Goal: Task Accomplishment & Management: Complete application form

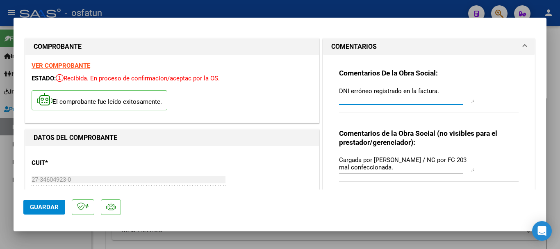
drag, startPoint x: 345, startPoint y: 92, endPoint x: 350, endPoint y: 115, distance: 23.9
click at [346, 92] on textarea "DNI erróneo registrado en la factura." at bounding box center [406, 94] width 135 height 16
type textarea "DNI del afiliado registrado mal en la factura."
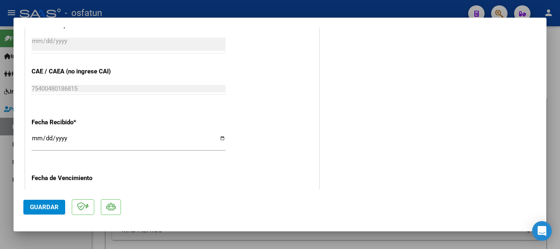
scroll to position [581, 0]
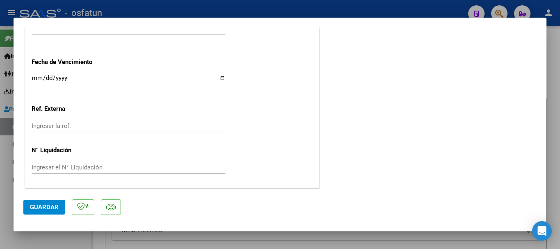
click at [37, 204] on span "Guardar" at bounding box center [44, 206] width 29 height 7
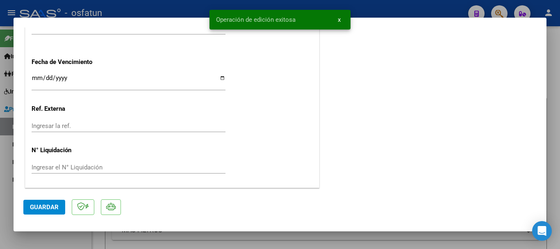
click at [554, 100] on div at bounding box center [280, 124] width 560 height 249
type input "$ 0,00"
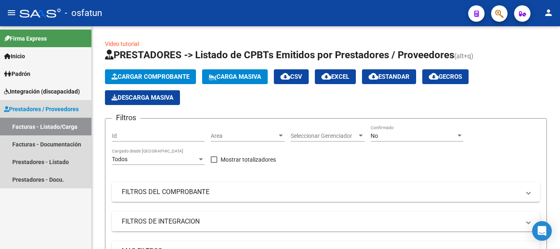
click at [32, 126] on link "Facturas - Listado/Carga" at bounding box center [45, 127] width 91 height 18
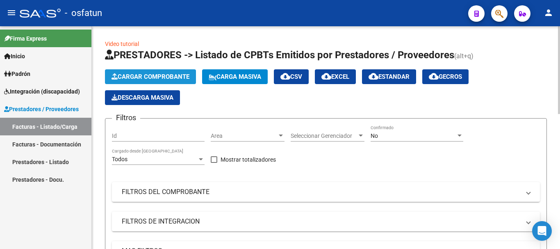
click at [161, 77] on span "Cargar Comprobante" at bounding box center [151, 76] width 78 height 7
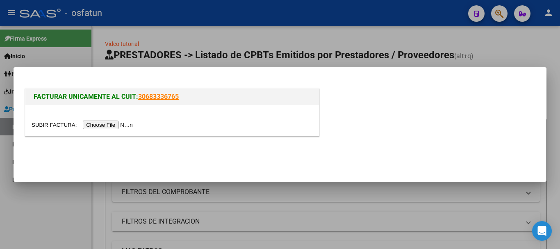
click at [114, 124] on input "file" at bounding box center [84, 125] width 104 height 9
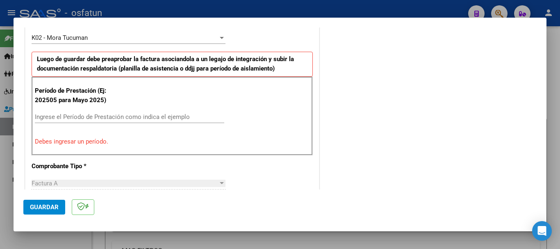
scroll to position [0, 0]
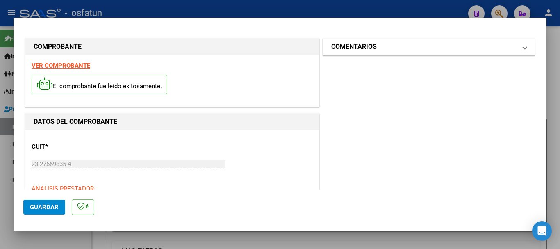
click at [416, 46] on mat-panel-title "COMENTARIOS" at bounding box center [423, 47] width 185 height 10
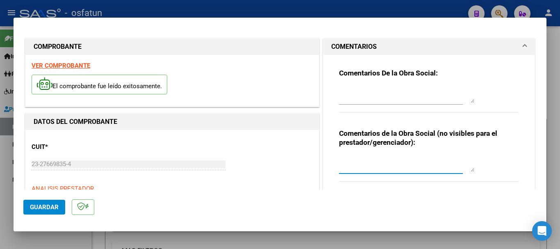
click at [365, 164] on textarea at bounding box center [406, 163] width 135 height 16
type textarea "cargado por [PERSON_NAME] /Sin verificación de legajo."
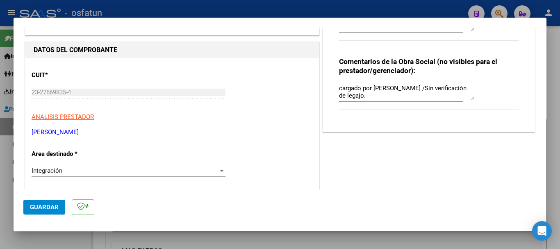
scroll to position [121, 0]
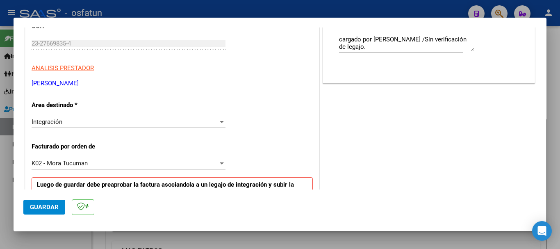
drag, startPoint x: 85, startPoint y: 83, endPoint x: 27, endPoint y: 85, distance: 58.2
copy p "[PERSON_NAME]"
click at [74, 165] on span "K02 - Mora Tucuman" at bounding box center [60, 162] width 56 height 7
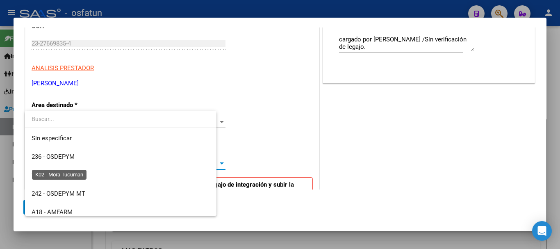
scroll to position [252, 0]
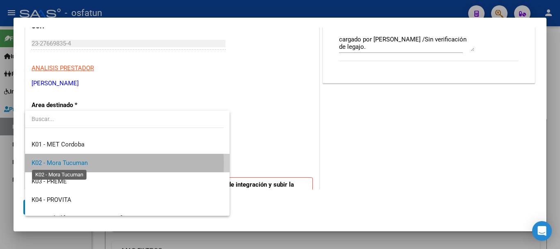
click at [84, 164] on span "K02 - Mora Tucuman" at bounding box center [60, 162] width 56 height 7
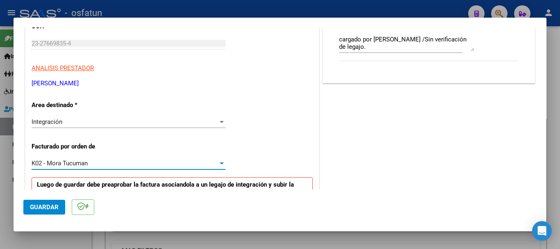
click at [83, 164] on span "K02 - Mora Tucuman" at bounding box center [60, 162] width 56 height 7
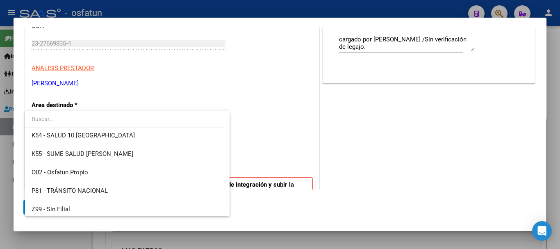
scroll to position [430, 0]
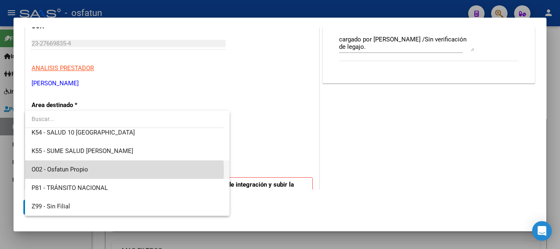
drag, startPoint x: 101, startPoint y: 170, endPoint x: 86, endPoint y: 182, distance: 18.9
click at [100, 170] on span "O02 - Osfatun Propio" at bounding box center [127, 169] width 191 height 18
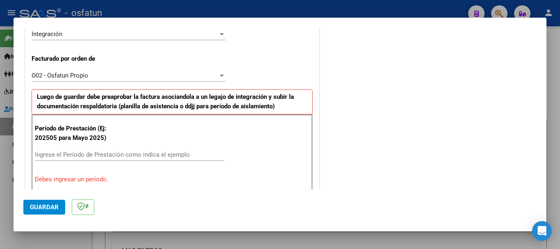
scroll to position [218, 0]
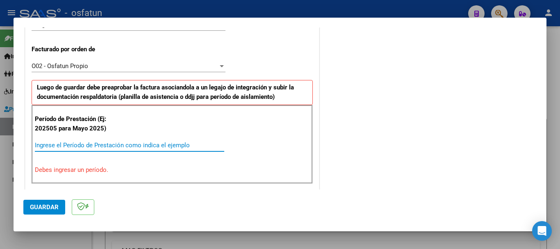
click at [64, 144] on input "Ingrese el Período de Prestación como indica el ejemplo" at bounding box center [129, 144] width 189 height 7
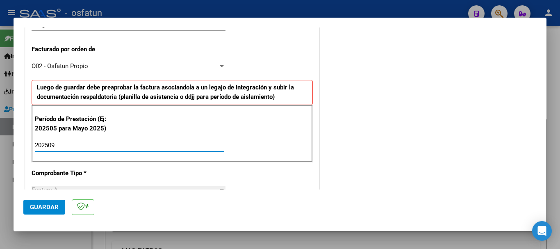
type input "202509"
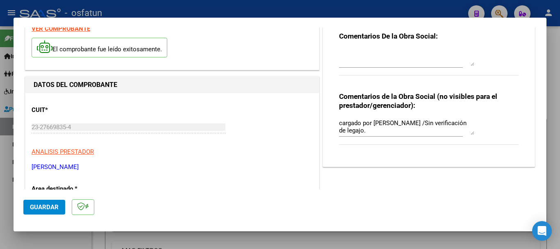
scroll to position [0, 0]
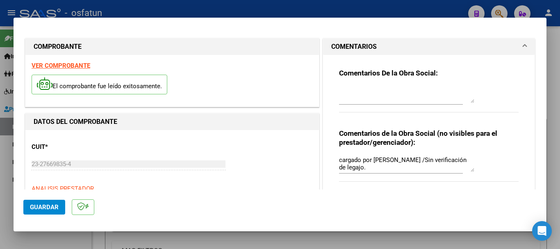
click at [36, 206] on span "Guardar" at bounding box center [44, 206] width 29 height 7
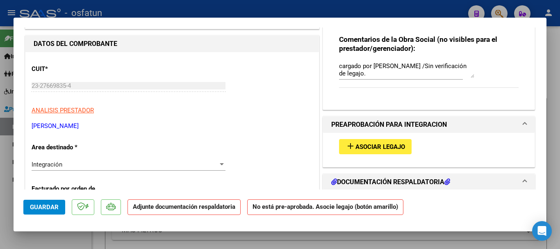
scroll to position [96, 0]
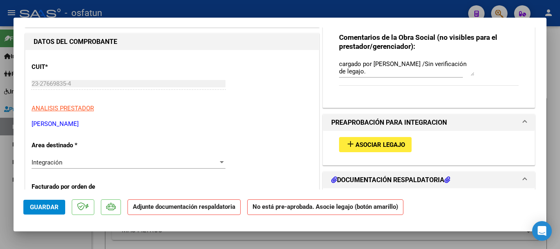
click at [11, 81] on div "COMPROBANTE VER COMPROBANTE ESTADO: Recibida. En proceso de confirmacion/acepta…" at bounding box center [280, 124] width 560 height 249
click at [350, 142] on mat-icon "add" at bounding box center [351, 144] width 10 height 10
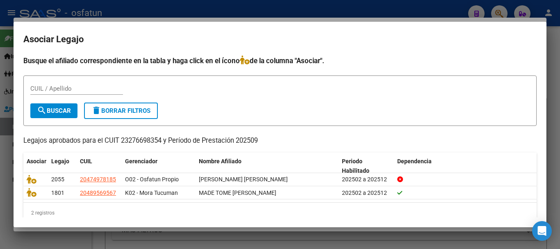
scroll to position [13, 0]
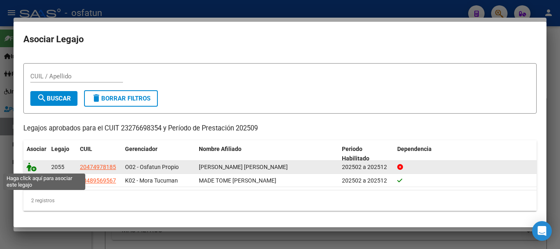
click at [29, 164] on icon at bounding box center [32, 166] width 10 height 9
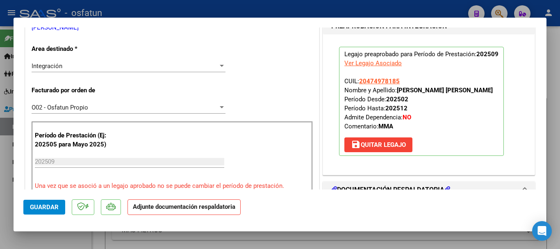
scroll to position [201, 0]
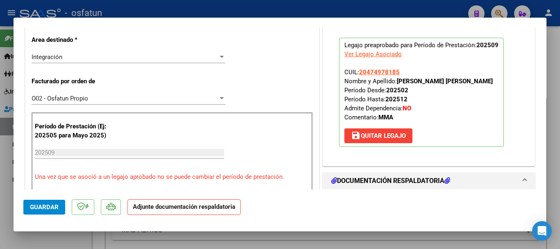
drag, startPoint x: 491, startPoint y: 83, endPoint x: 395, endPoint y: 80, distance: 96.4
click at [395, 80] on p "Legajo preaprobado para Período de Prestación: 202509 Ver Legajo Asociado CUIL:…" at bounding box center [421, 92] width 165 height 109
copy strong "[PERSON_NAME] [PERSON_NAME]"
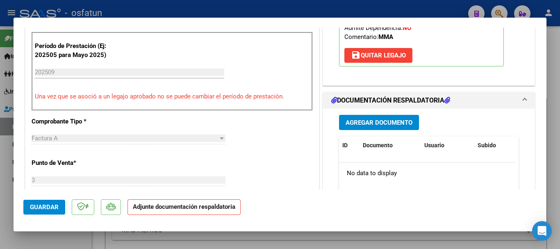
scroll to position [270, 0]
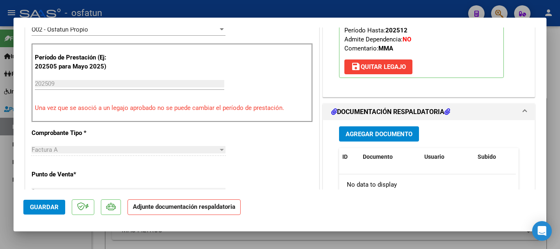
click at [384, 138] on div "Agregar Documento ID Documento Usuario Subido Acción No data to display 0 total…" at bounding box center [429, 202] width 192 height 164
click at [383, 134] on span "Agregar Documento" at bounding box center [379, 133] width 67 height 7
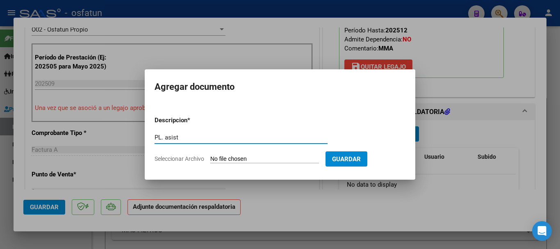
type input "PL. asist"
click at [241, 160] on input "Seleccionar Archivo" at bounding box center [264, 159] width 109 height 8
type input "C:\fakepath\PLANILLA DE ASISTENCIA [PERSON_NAME] SETIEMBRE 25.pdf"
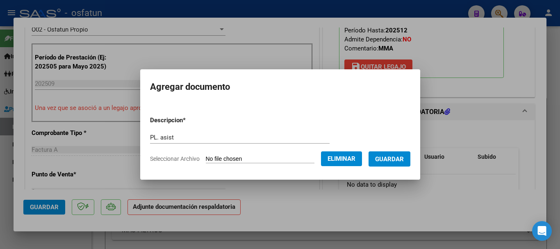
drag, startPoint x: 410, startPoint y: 153, endPoint x: 396, endPoint y: 157, distance: 14.7
click at [410, 154] on button "Guardar" at bounding box center [390, 158] width 42 height 15
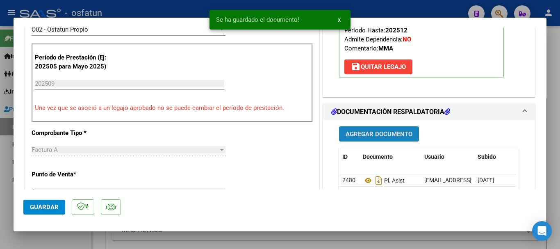
click at [386, 137] on span "Agregar Documento" at bounding box center [379, 133] width 67 height 7
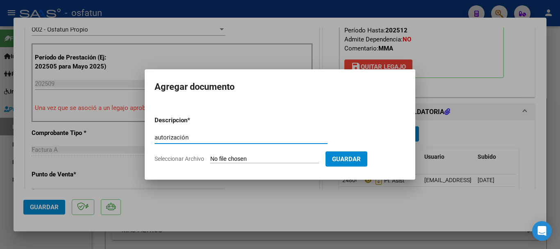
type input "autorización"
click at [284, 160] on input "Seleccionar Archivo" at bounding box center [264, 159] width 109 height 8
type input "C:\fakepath\AUTORIZACION 2025 [PERSON_NAME].pdf"
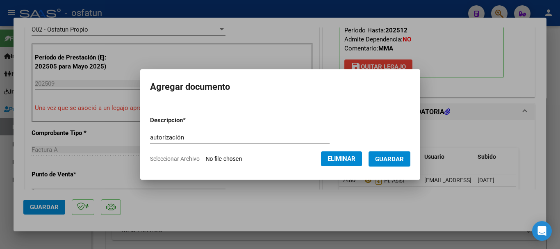
click at [404, 160] on span "Guardar" at bounding box center [389, 158] width 29 height 7
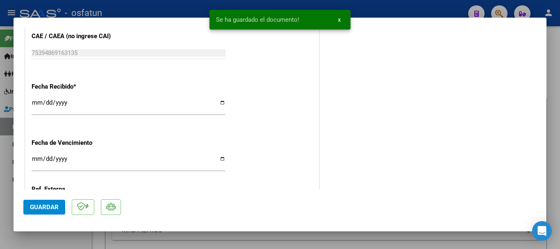
scroll to position [660, 0]
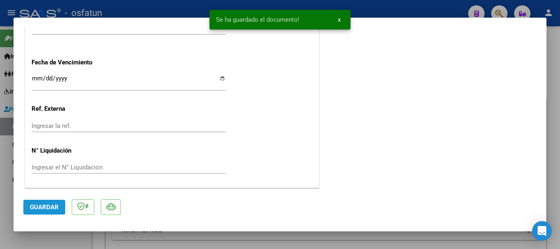
click at [43, 201] on button "Guardar" at bounding box center [44, 207] width 42 height 15
click at [555, 148] on div at bounding box center [280, 124] width 560 height 249
type input "$ 0,00"
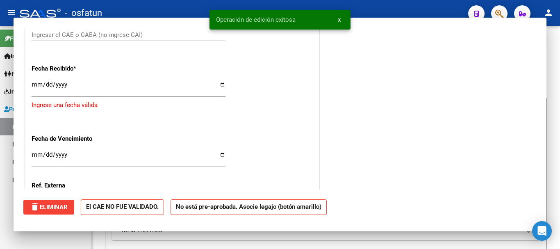
scroll to position [722, 0]
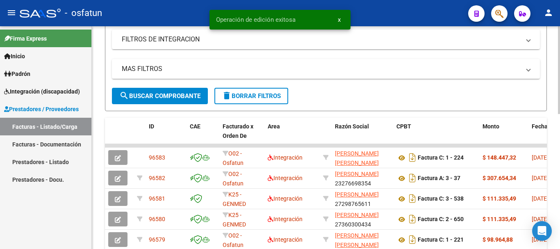
click at [549, 172] on div "Video tutorial PRESTADORES -> Listado de CPBTs Emitidos por Prestadores / Prove…" at bounding box center [327, 123] width 470 height 558
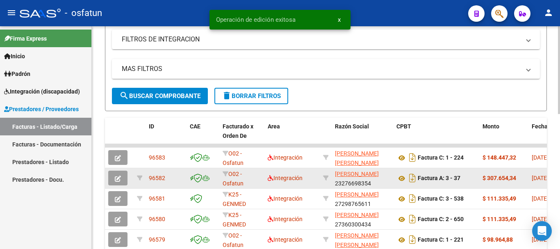
scroll to position [183, 0]
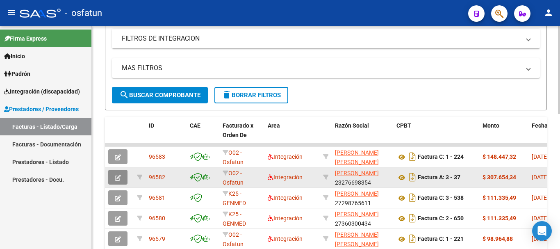
click at [116, 175] on icon "button" at bounding box center [118, 178] width 6 height 6
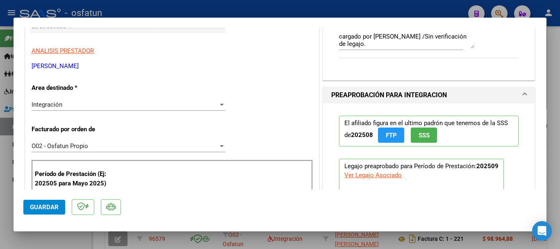
scroll to position [121, 0]
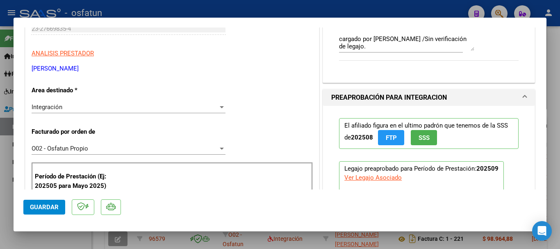
click at [384, 178] on div "Ver Legajo Asociado" at bounding box center [372, 177] width 57 height 9
type input "$ 0,00"
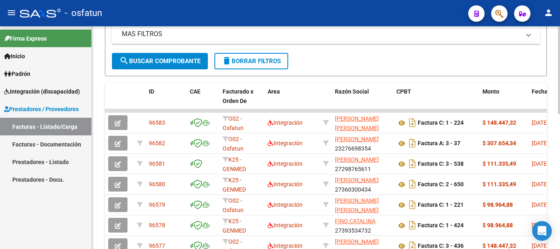
click at [558, 188] on div "Video tutorial PRESTADORES -> Listado de CPBTs Emitidos por Prestadores / Prove…" at bounding box center [327, 88] width 470 height 558
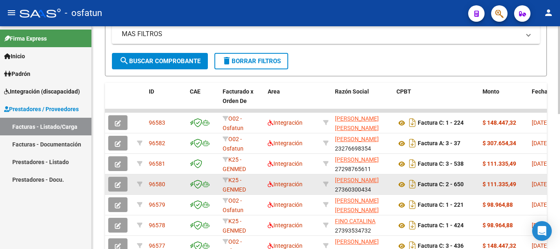
scroll to position [218, 0]
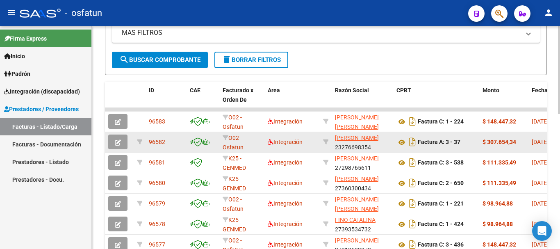
click at [118, 141] on icon "button" at bounding box center [118, 142] width 6 height 6
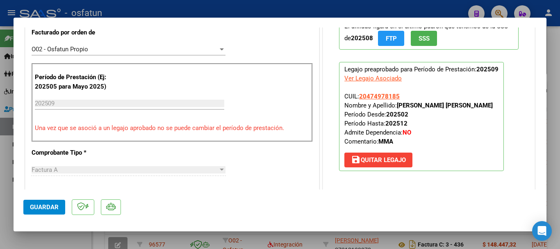
scroll to position [229, 0]
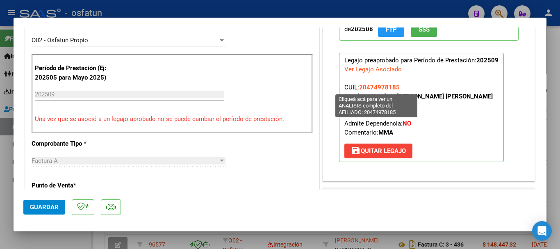
click at [385, 89] on span "20474978185" at bounding box center [379, 87] width 41 height 7
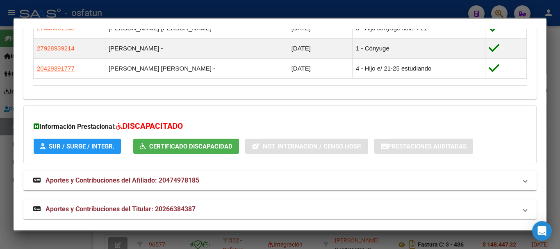
scroll to position [535, 0]
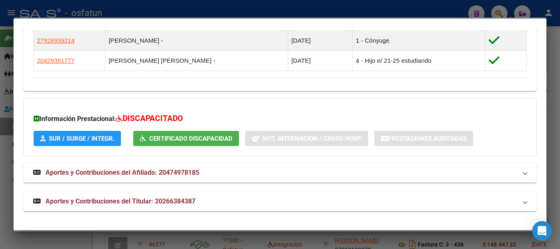
click at [159, 208] on mat-expansion-panel-header "Aportes y Contribuciones del Titular: 20266384387" at bounding box center [279, 201] width 513 height 20
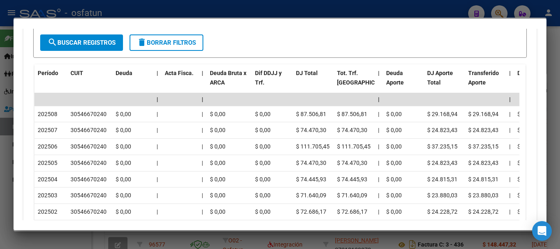
scroll to position [831, 0]
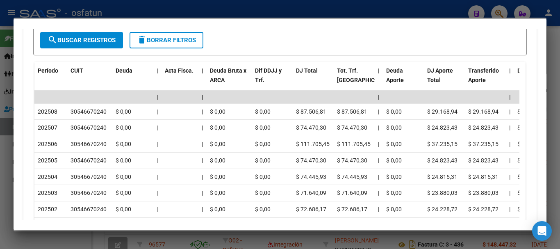
click at [560, 166] on div at bounding box center [280, 124] width 560 height 249
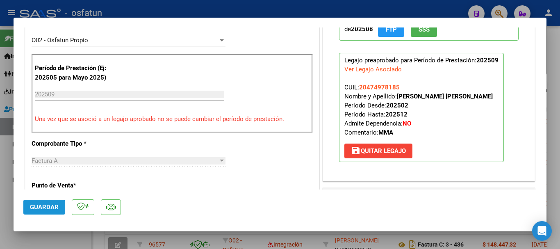
click at [50, 205] on span "Guardar" at bounding box center [44, 206] width 29 height 7
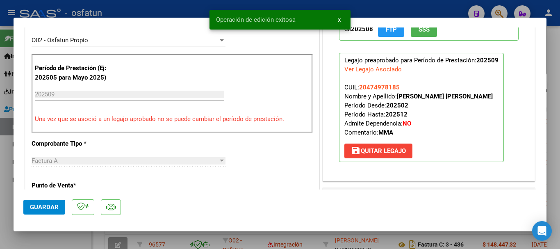
drag, startPoint x: 558, startPoint y: 130, endPoint x: 523, endPoint y: 138, distance: 35.8
click at [557, 130] on div at bounding box center [280, 124] width 560 height 249
type input "$ 0,00"
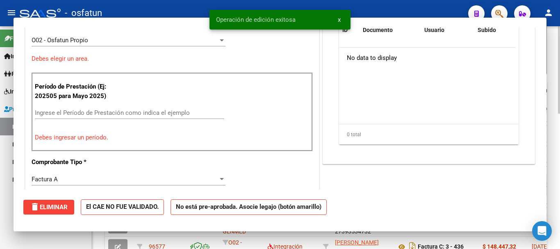
scroll to position [218, 0]
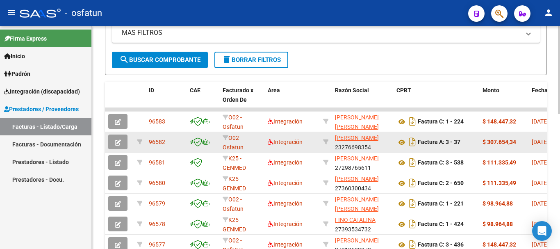
click at [115, 146] on span "button" at bounding box center [118, 141] width 6 height 7
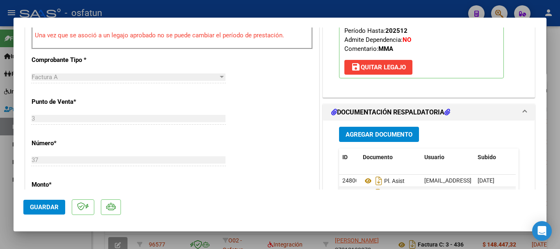
scroll to position [315, 0]
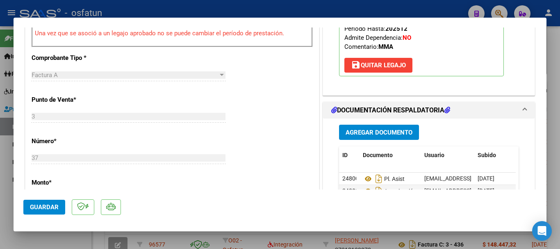
click at [365, 128] on button "Agregar Documento" at bounding box center [379, 132] width 80 height 15
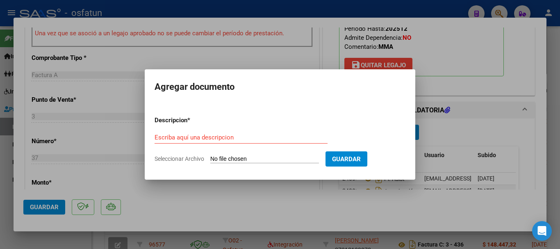
click at [211, 133] on div "Escriba aquí una descripcion" at bounding box center [241, 137] width 173 height 12
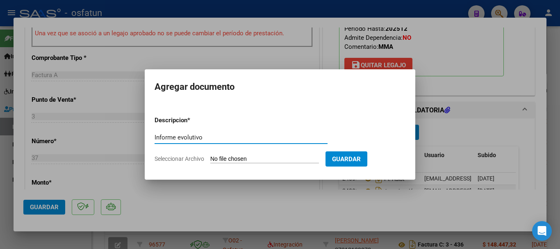
type input "Informe evolutivo"
click at [224, 156] on input "Seleccionar Archivo" at bounding box center [264, 159] width 109 height 8
type input "C:\fakepath\INFORME SETIEMBRE 25- [PERSON_NAME].pdf"
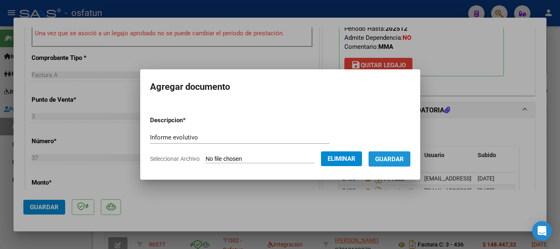
click at [401, 160] on span "Guardar" at bounding box center [389, 158] width 29 height 7
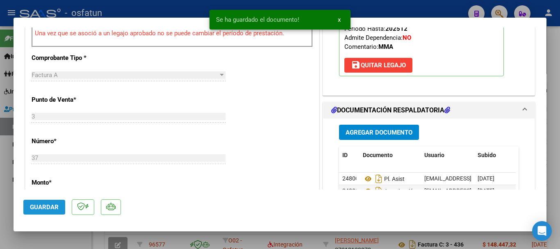
click at [41, 200] on button "Guardar" at bounding box center [44, 207] width 42 height 15
click at [553, 105] on div at bounding box center [280, 124] width 560 height 249
type input "$ 0,00"
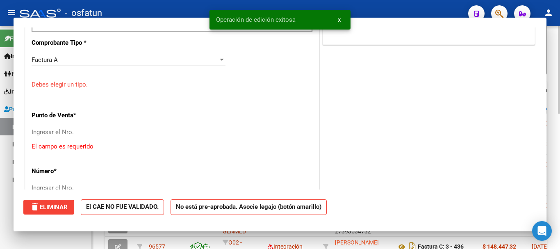
scroll to position [218, 0]
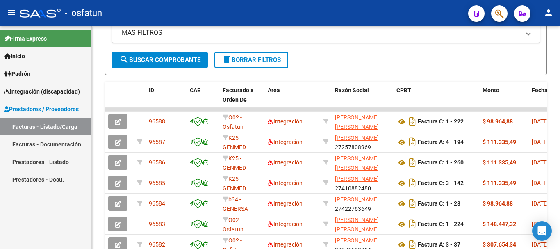
drag, startPoint x: 39, startPoint y: 130, endPoint x: 50, endPoint y: 130, distance: 11.1
click at [39, 131] on link "Facturas - Listado/Carga" at bounding box center [45, 127] width 91 height 18
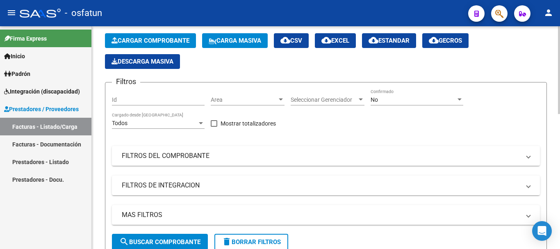
scroll to position [0, 0]
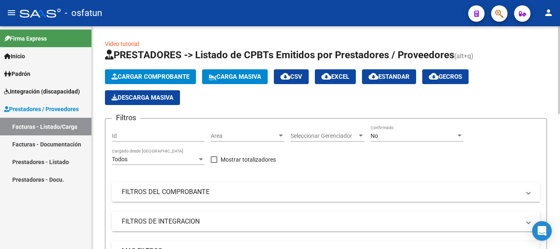
click at [560, 0] on html "menu - osfatun person Firma Express Inicio Calendario SSS Instructivos Contacto…" at bounding box center [280, 124] width 560 height 249
click at [157, 74] on span "Cargar Comprobante" at bounding box center [151, 76] width 78 height 7
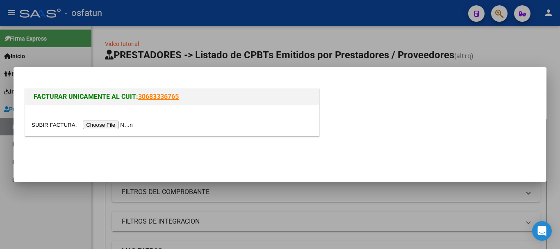
click at [104, 127] on input "file" at bounding box center [84, 125] width 104 height 9
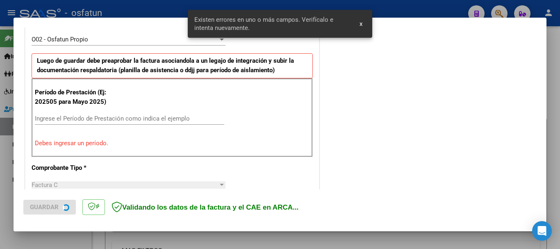
scroll to position [246, 0]
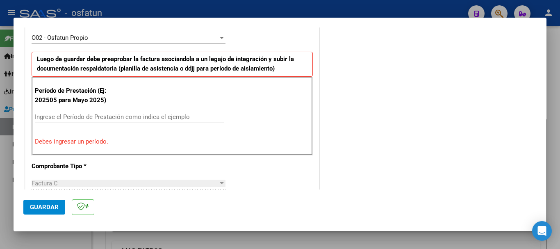
click at [80, 110] on div "Período de Prestación (Ej: 202505 para [DATE]) Ingrese el Período de Prestación…" at bounding box center [172, 116] width 281 height 79
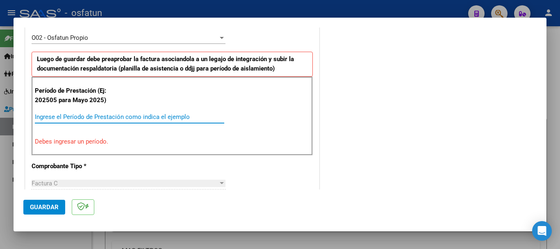
click at [74, 118] on input "Ingrese el Período de Prestación como indica el ejemplo" at bounding box center [129, 116] width 189 height 7
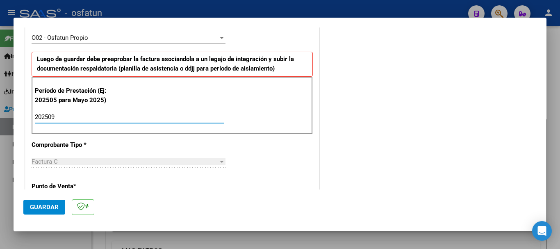
type input "202509"
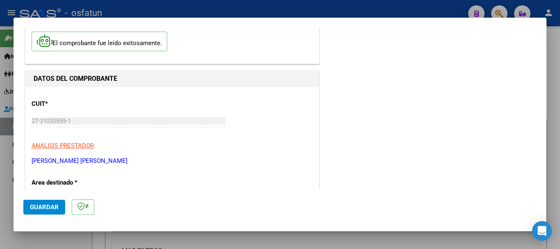
scroll to position [0, 0]
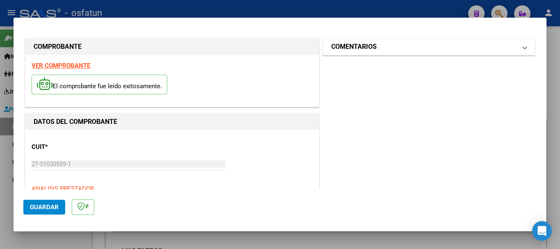
click at [429, 47] on mat-panel-title "COMENTARIOS" at bounding box center [423, 47] width 185 height 10
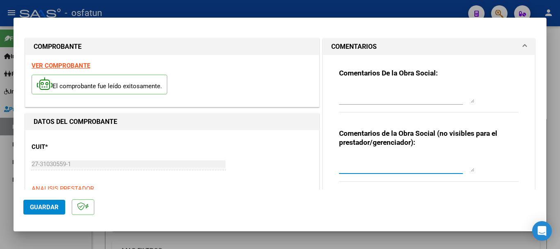
drag, startPoint x: 357, startPoint y: 162, endPoint x: 363, endPoint y: 161, distance: 5.8
click at [358, 162] on textarea at bounding box center [406, 163] width 135 height 16
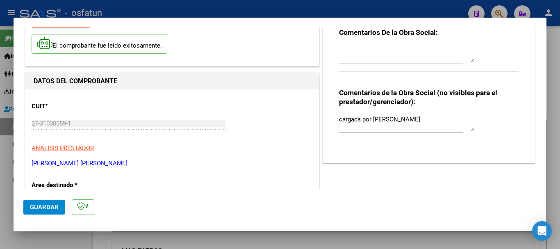
scroll to position [68, 0]
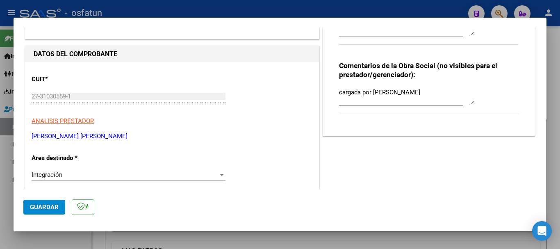
drag, startPoint x: 102, startPoint y: 136, endPoint x: 22, endPoint y: 138, distance: 80.4
click at [22, 138] on mat-dialog-content "COMPROBANTE VER COMPROBANTE El comprobante fue leído exitosamente. DATOS DEL CO…" at bounding box center [280, 108] width 533 height 162
copy p "[PERSON_NAME] [PERSON_NAME]"
click at [428, 91] on textarea "cargada por [PERSON_NAME]" at bounding box center [406, 96] width 135 height 16
type textarea "cargada por [PERSON_NAME]/ Sin verificar legajo"
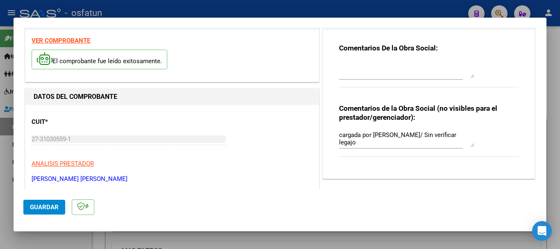
scroll to position [14, 0]
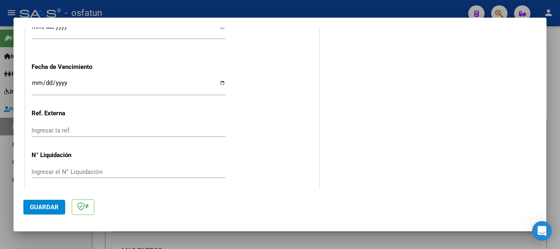
scroll to position [648, 0]
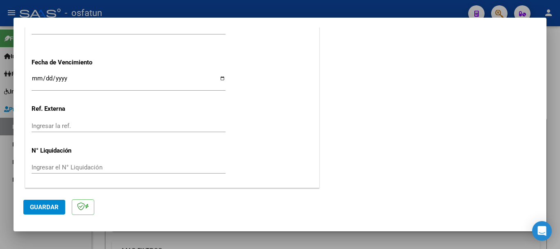
click at [44, 204] on span "Guardar" at bounding box center [44, 206] width 29 height 7
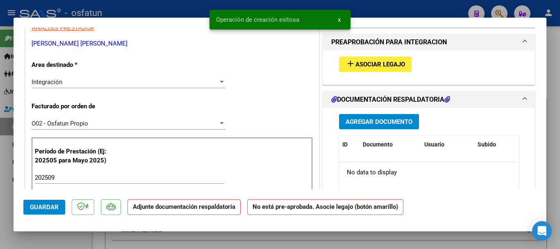
scroll to position [201, 0]
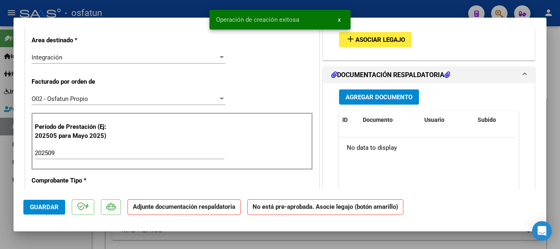
click at [393, 42] on span "Asociar Legajo" at bounding box center [380, 39] width 50 height 7
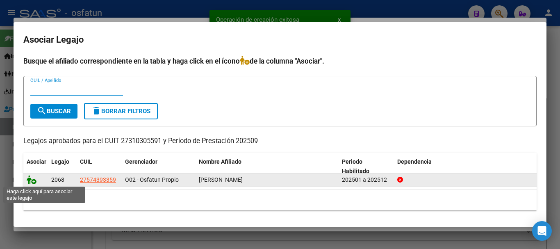
click at [31, 183] on icon at bounding box center [32, 179] width 10 height 9
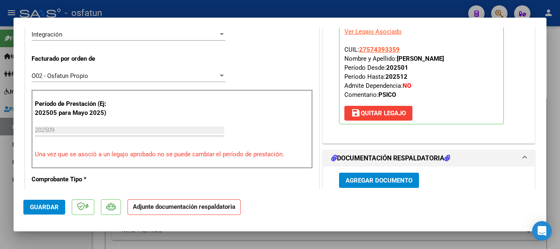
scroll to position [226, 0]
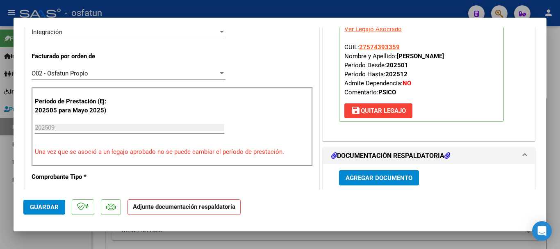
drag, startPoint x: 450, startPoint y: 60, endPoint x: 395, endPoint y: 59, distance: 54.9
click at [395, 59] on p "Legajo preaprobado para Período de Prestación: 202509 Ver Legajo Asociado CUIL:…" at bounding box center [421, 67] width 165 height 109
copy strong "[PERSON_NAME]"
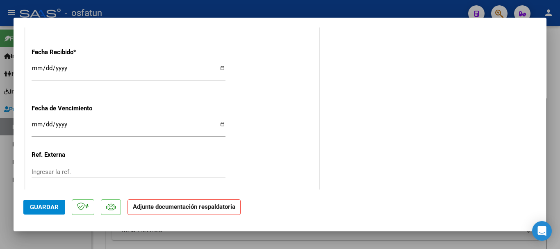
scroll to position [660, 0]
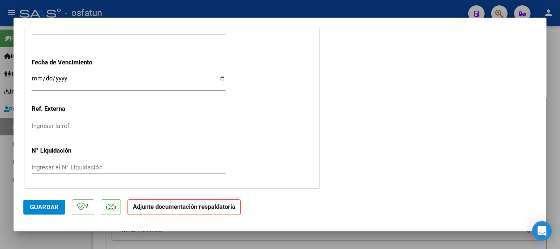
click at [44, 207] on span "Guardar" at bounding box center [44, 206] width 29 height 7
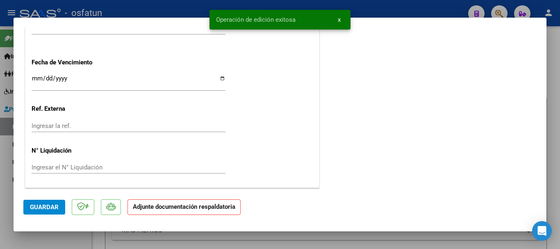
click at [539, 113] on mat-dialog-content "COMPROBANTE VER COMPROBANTE ESTADO: Recibida. En proceso de confirmacion/acepta…" at bounding box center [280, 108] width 533 height 162
drag, startPoint x: 560, startPoint y: 118, endPoint x: 513, endPoint y: 122, distance: 46.5
click at [559, 118] on div at bounding box center [280, 124] width 560 height 249
type input "$ 0,00"
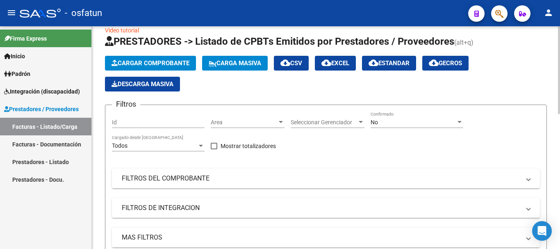
scroll to position [0, 0]
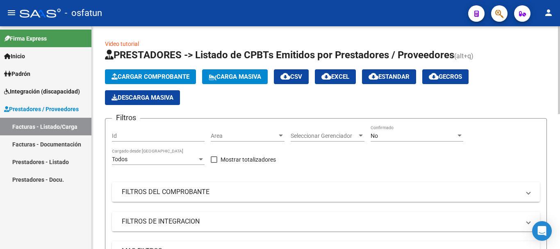
click at [559, 52] on div at bounding box center [559, 70] width 2 height 88
